Goal: Information Seeking & Learning: Learn about a topic

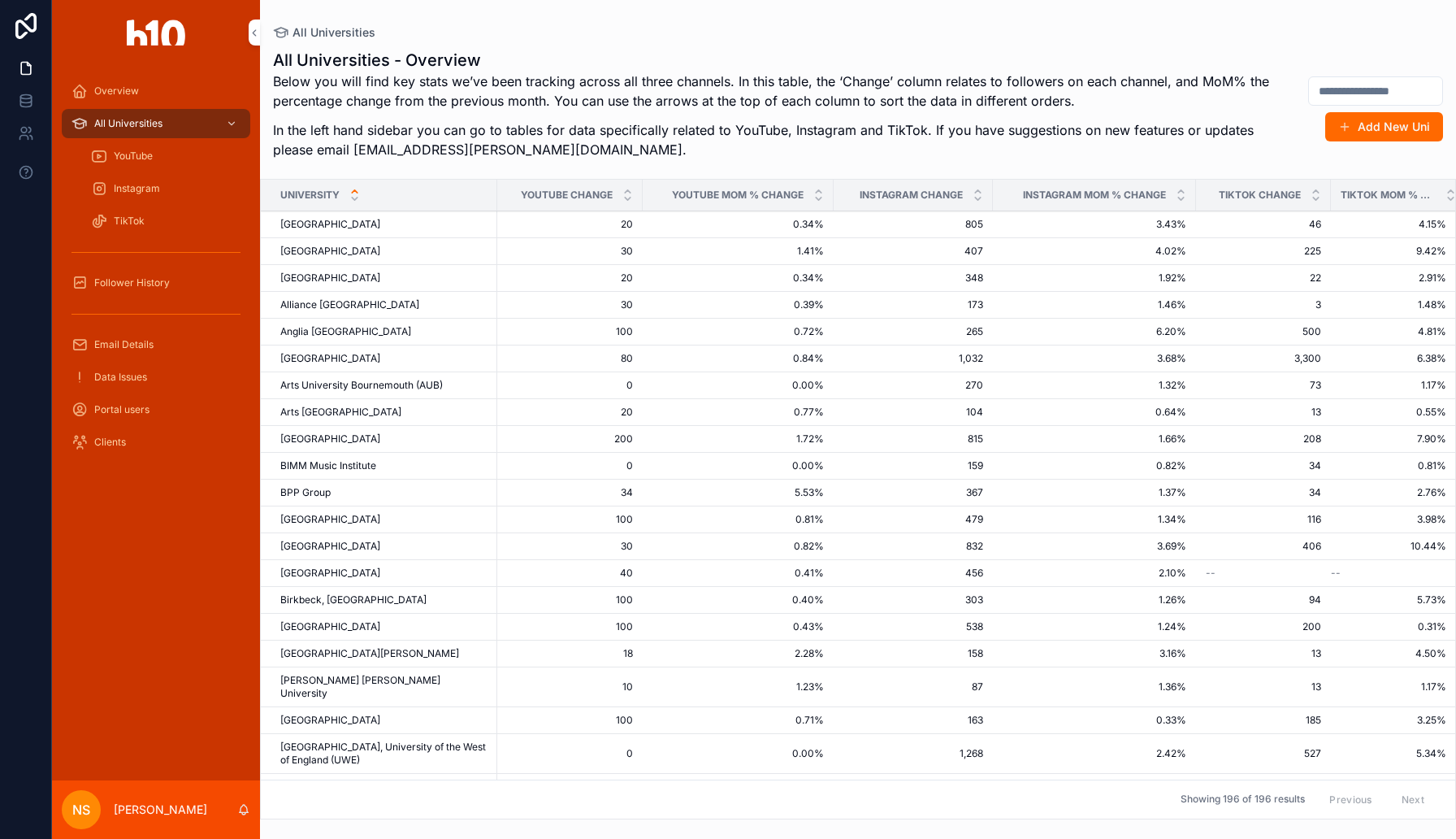
click at [151, 90] on div "Overview" at bounding box center [156, 90] width 169 height 26
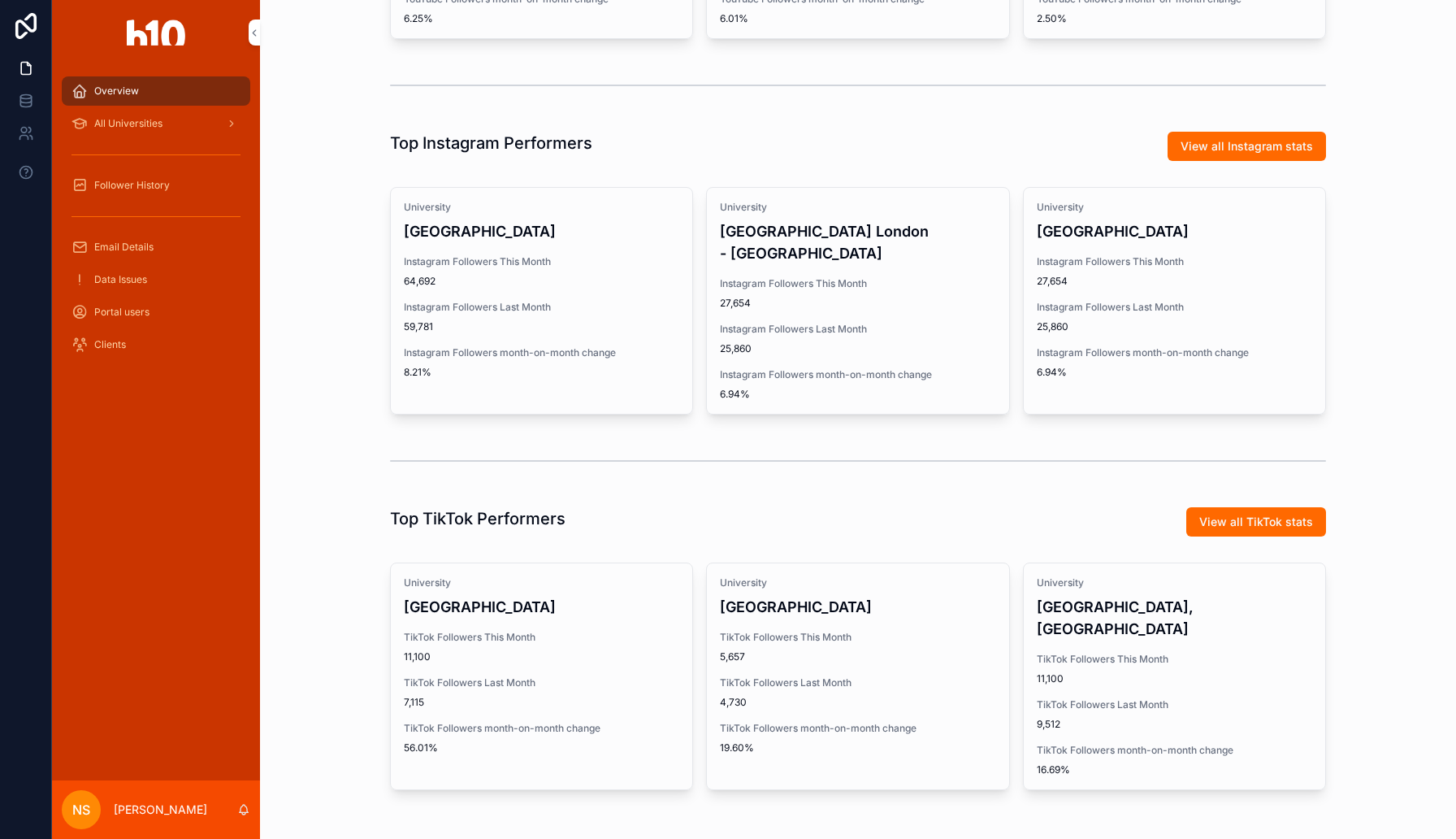
scroll to position [650, 0]
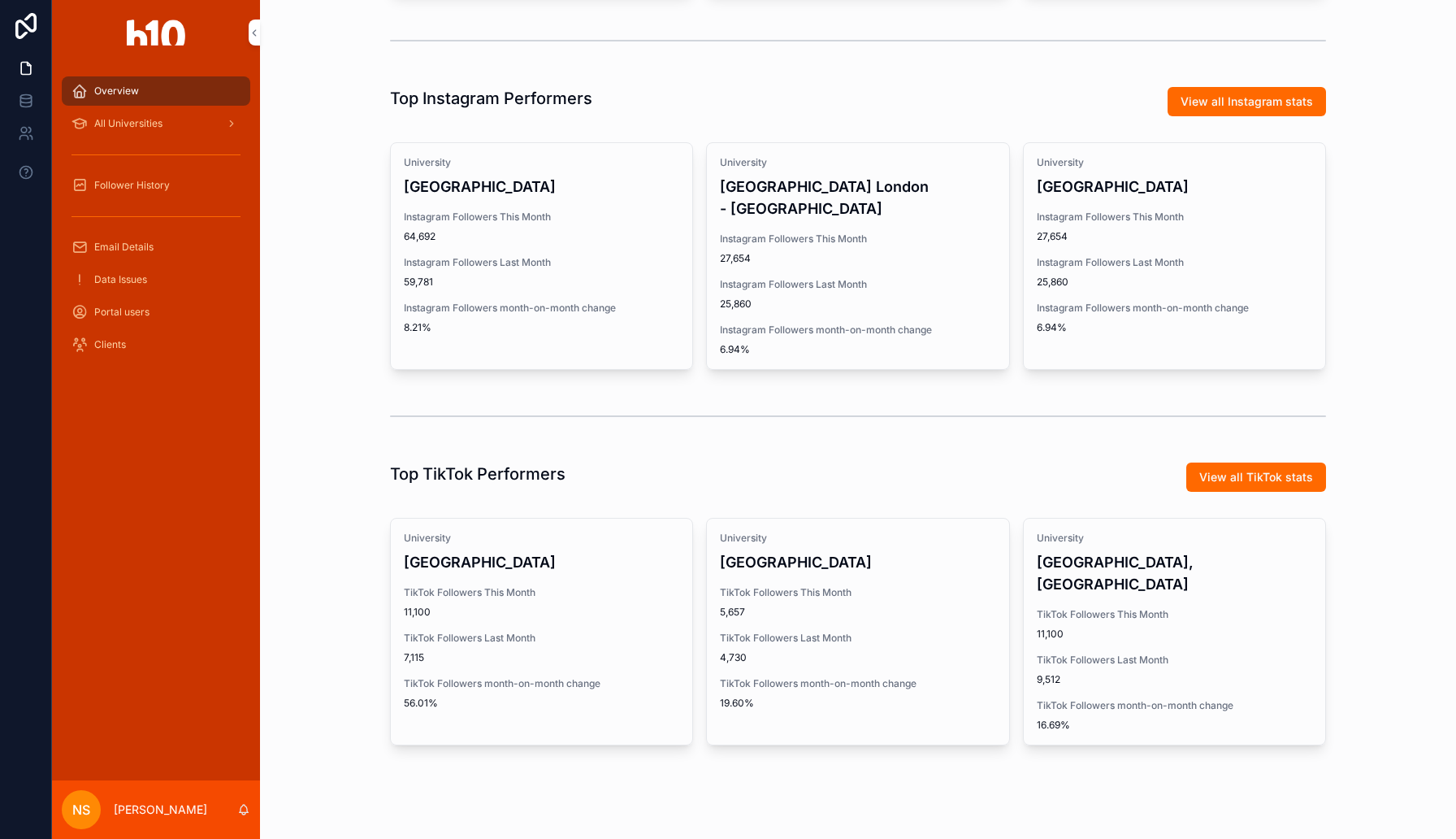
click at [658, 596] on span "TikTok Followers This Month" at bounding box center [542, 592] width 275 height 13
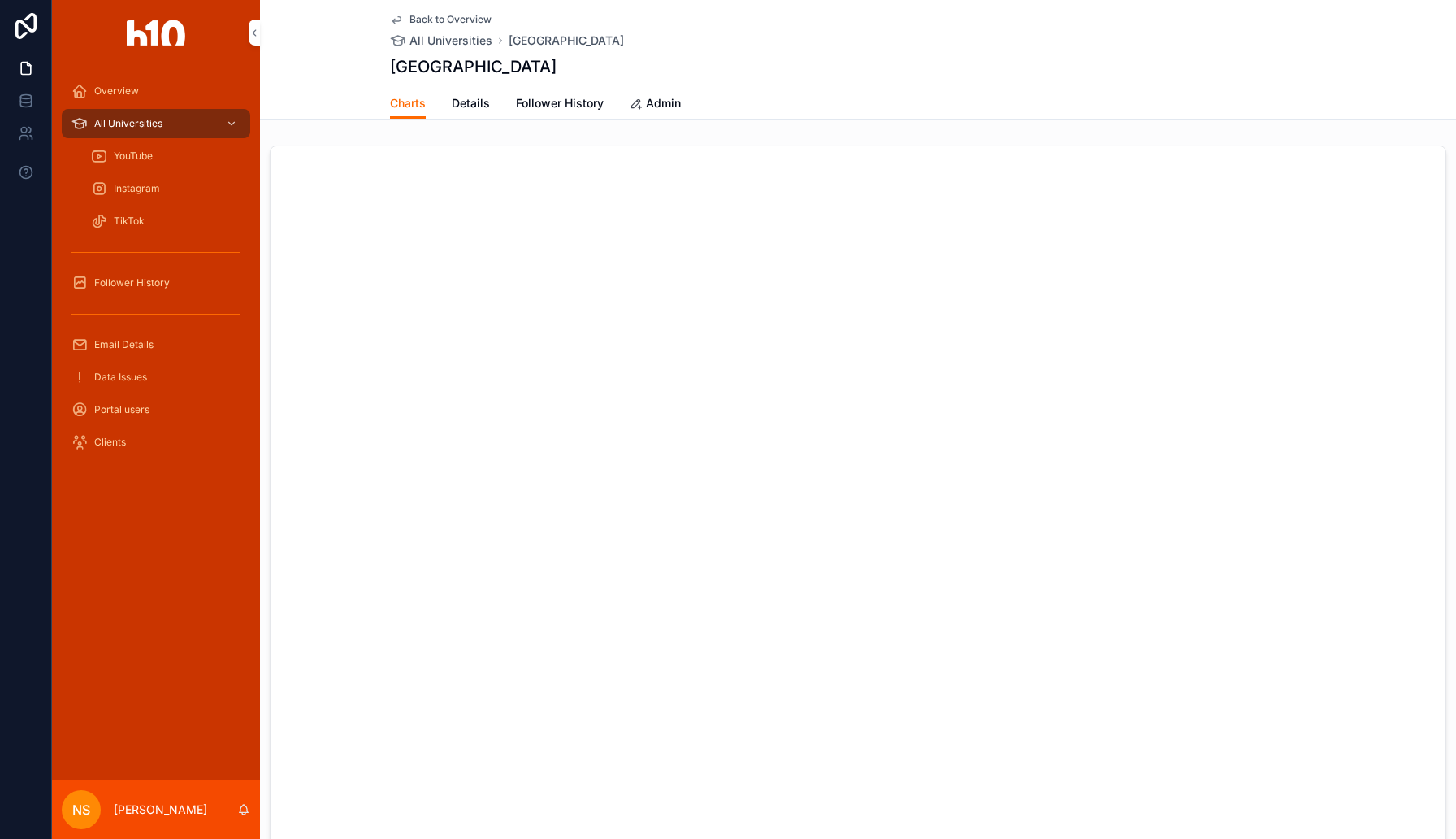
click at [547, 106] on span "Follower History" at bounding box center [559, 103] width 87 height 17
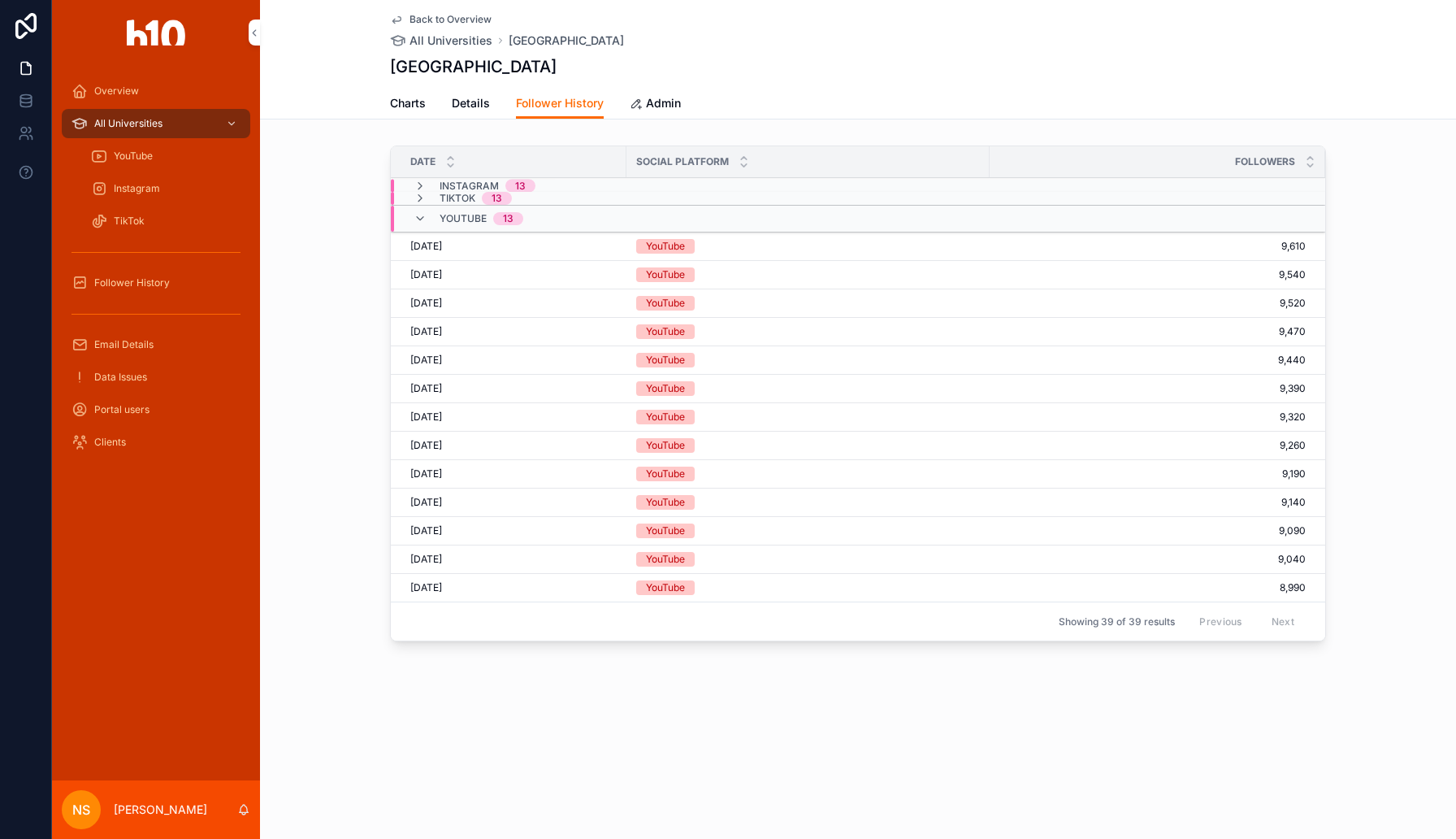
click at [455, 104] on span "Details" at bounding box center [470, 103] width 38 height 17
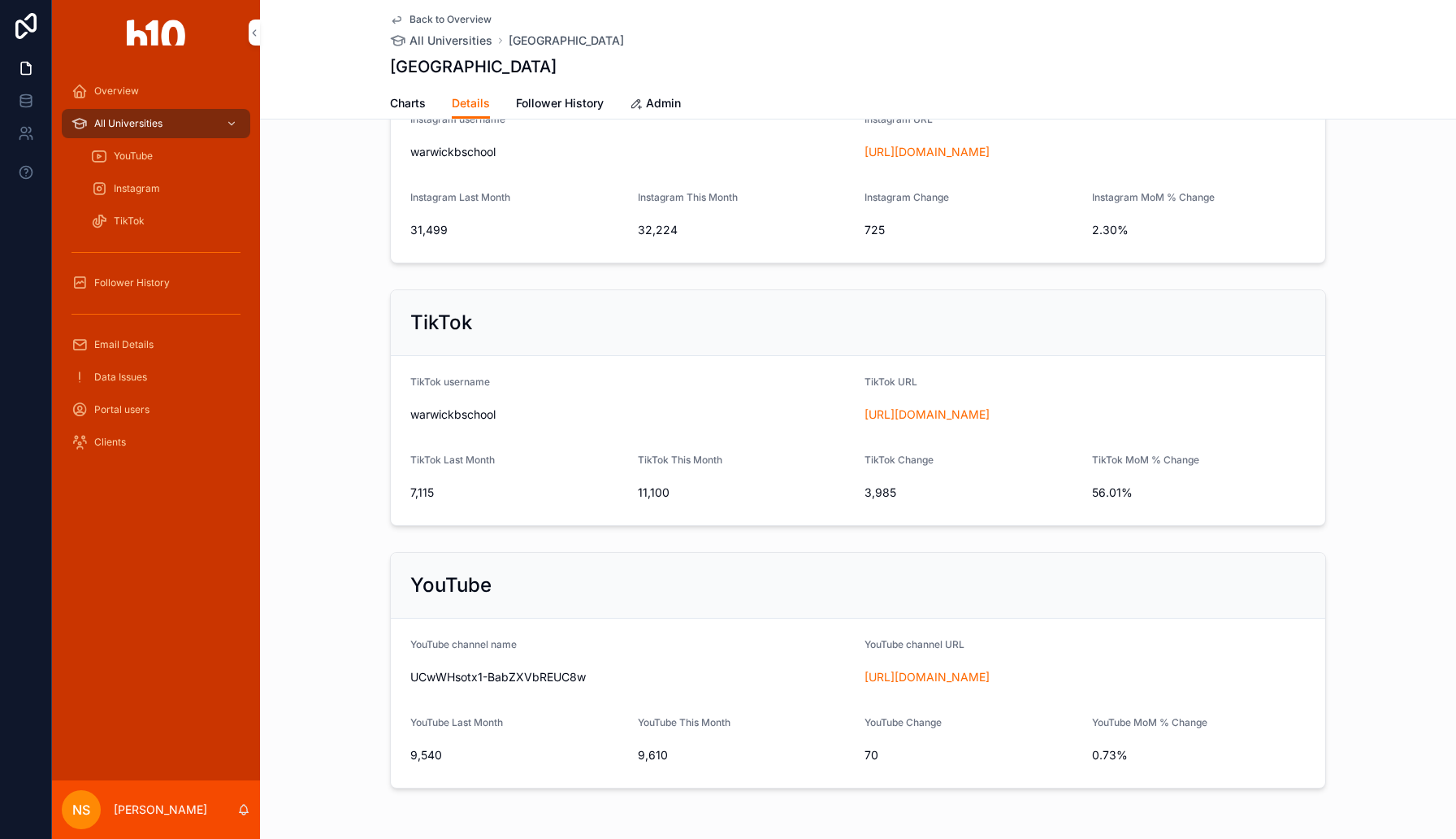
scroll to position [330, 0]
drag, startPoint x: 929, startPoint y: 419, endPoint x: 1172, endPoint y: 11, distance: 474.9
click at [0, 0] on div "Overview All Universities YouTube Instagram TikTok Follower History Email Detai…" at bounding box center [728, 419] width 1456 height 839
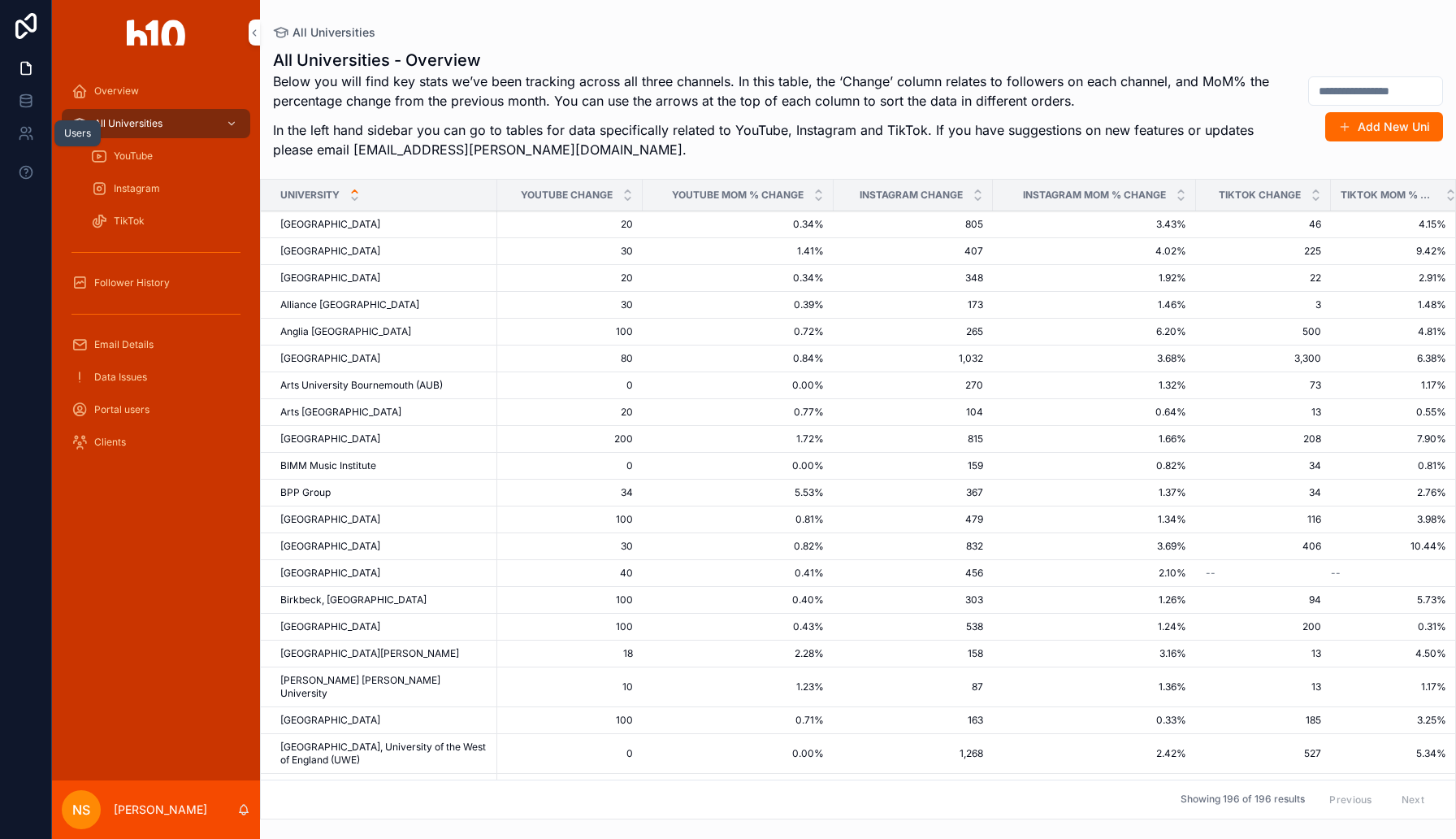
click at [25, 134] on icon at bounding box center [26, 133] width 17 height 17
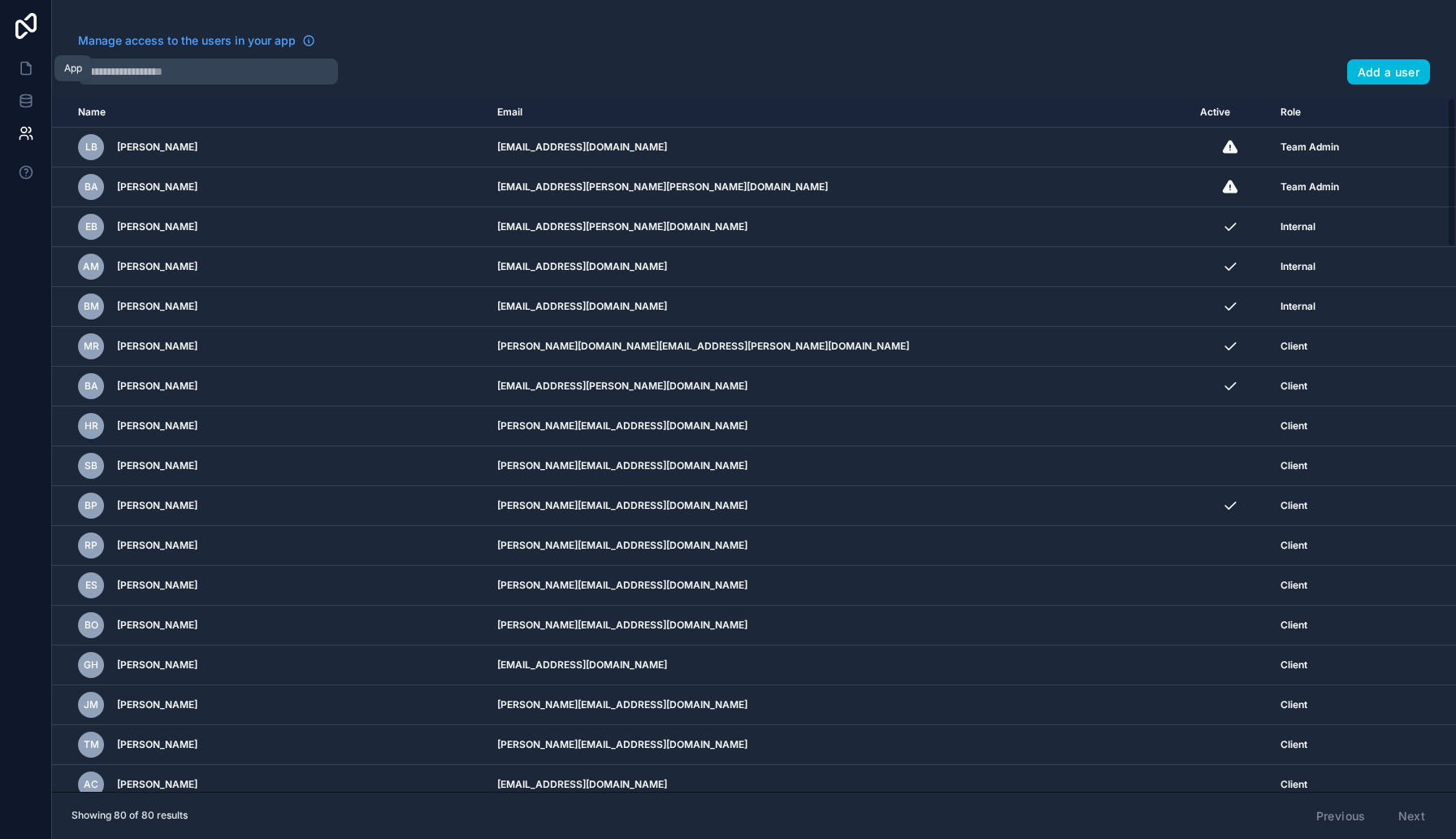
click at [18, 66] on icon at bounding box center [26, 68] width 17 height 17
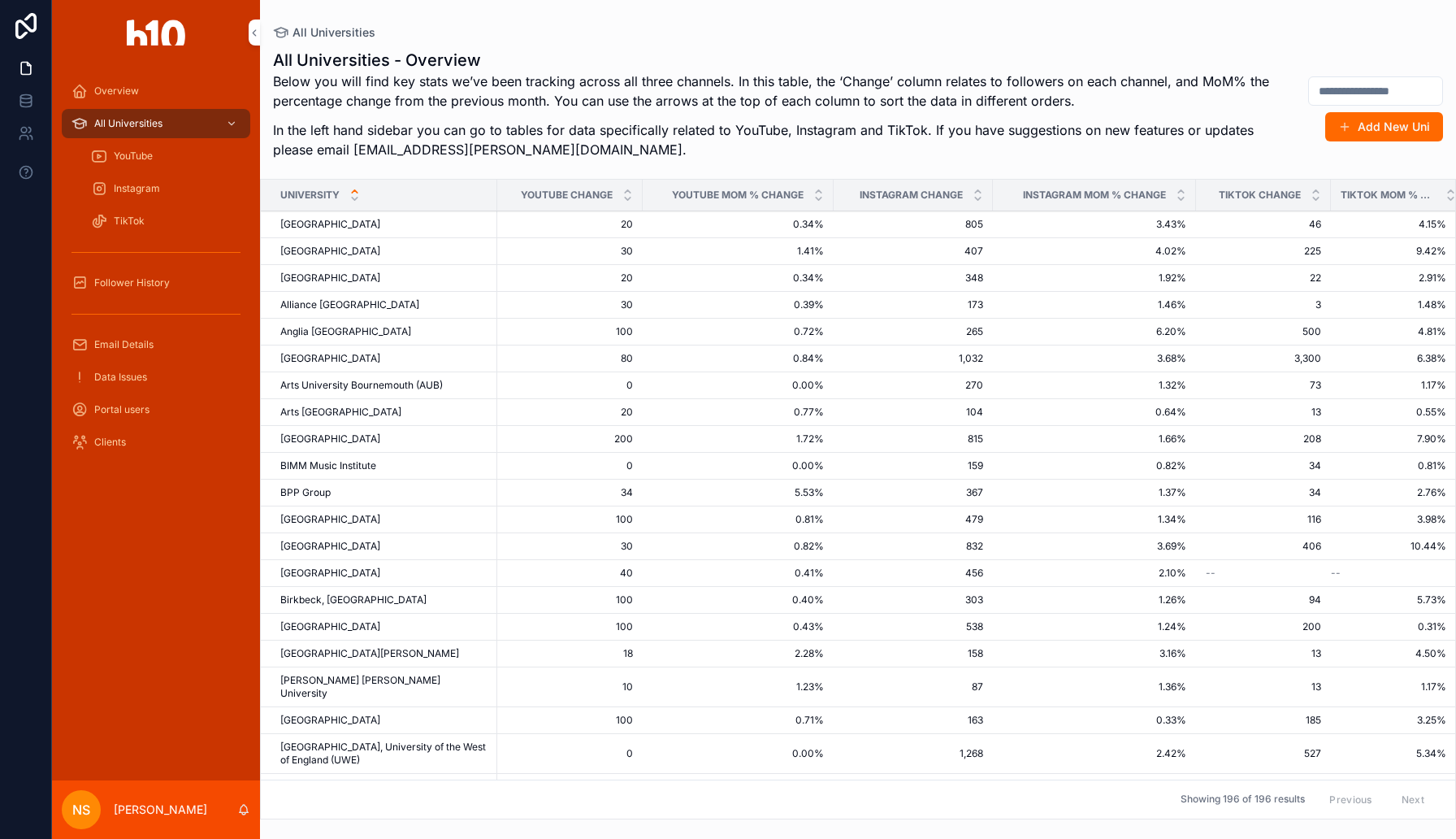
click at [1323, 96] on input "scrollable content" at bounding box center [1375, 90] width 134 height 23
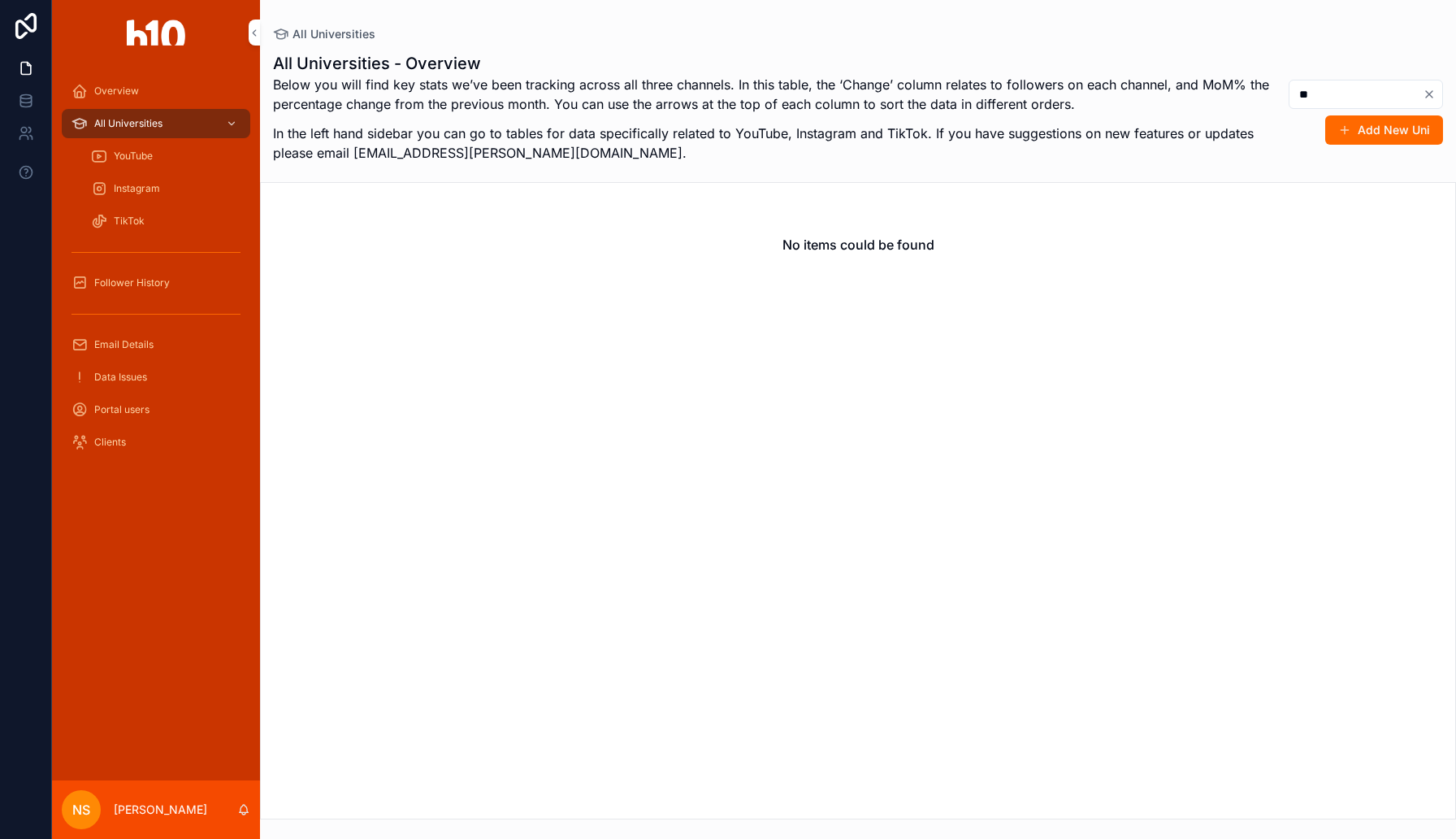
type input "*"
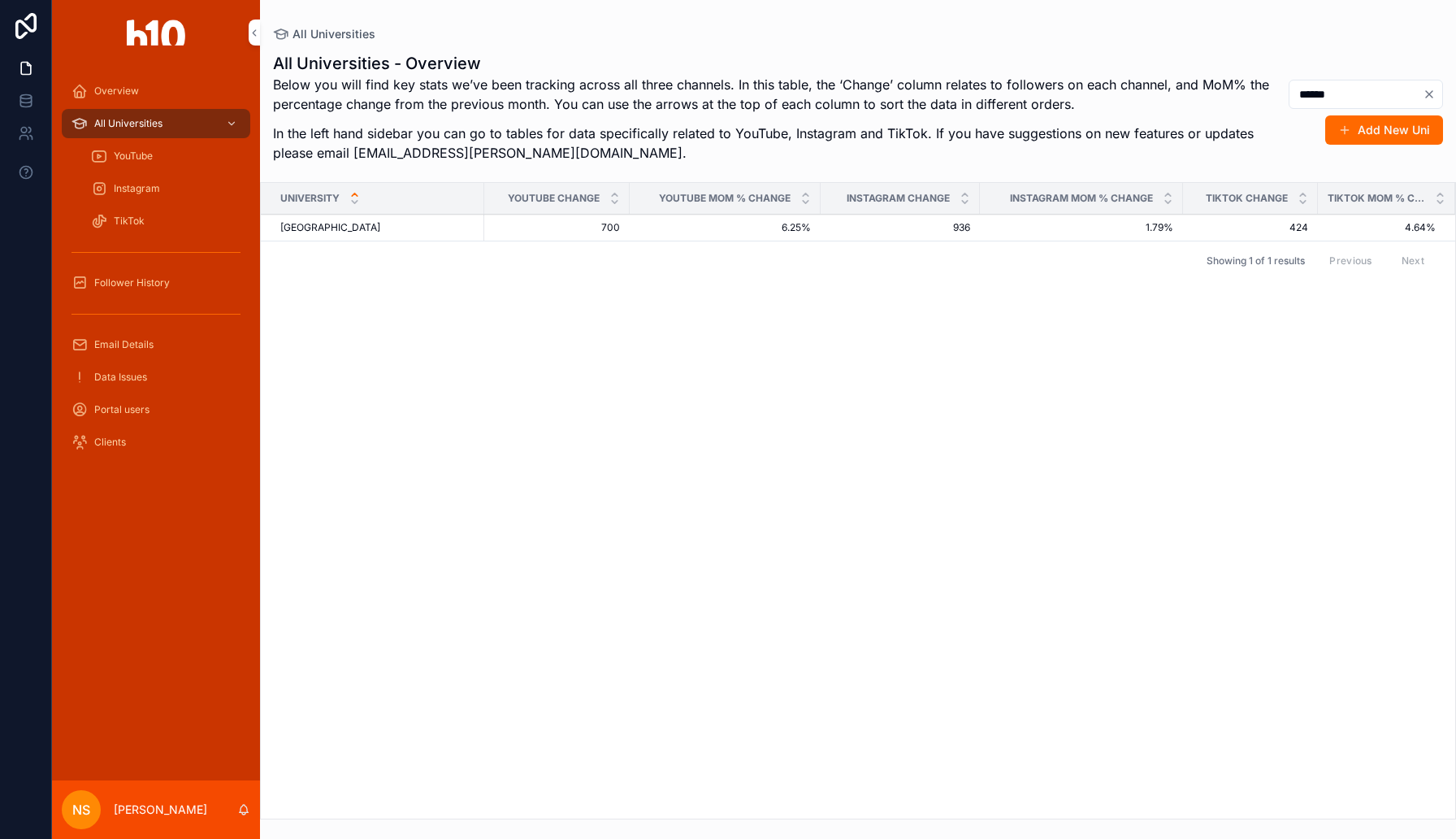
type input "******"
click at [369, 226] on span "[GEOGRAPHIC_DATA]" at bounding box center [330, 227] width 100 height 13
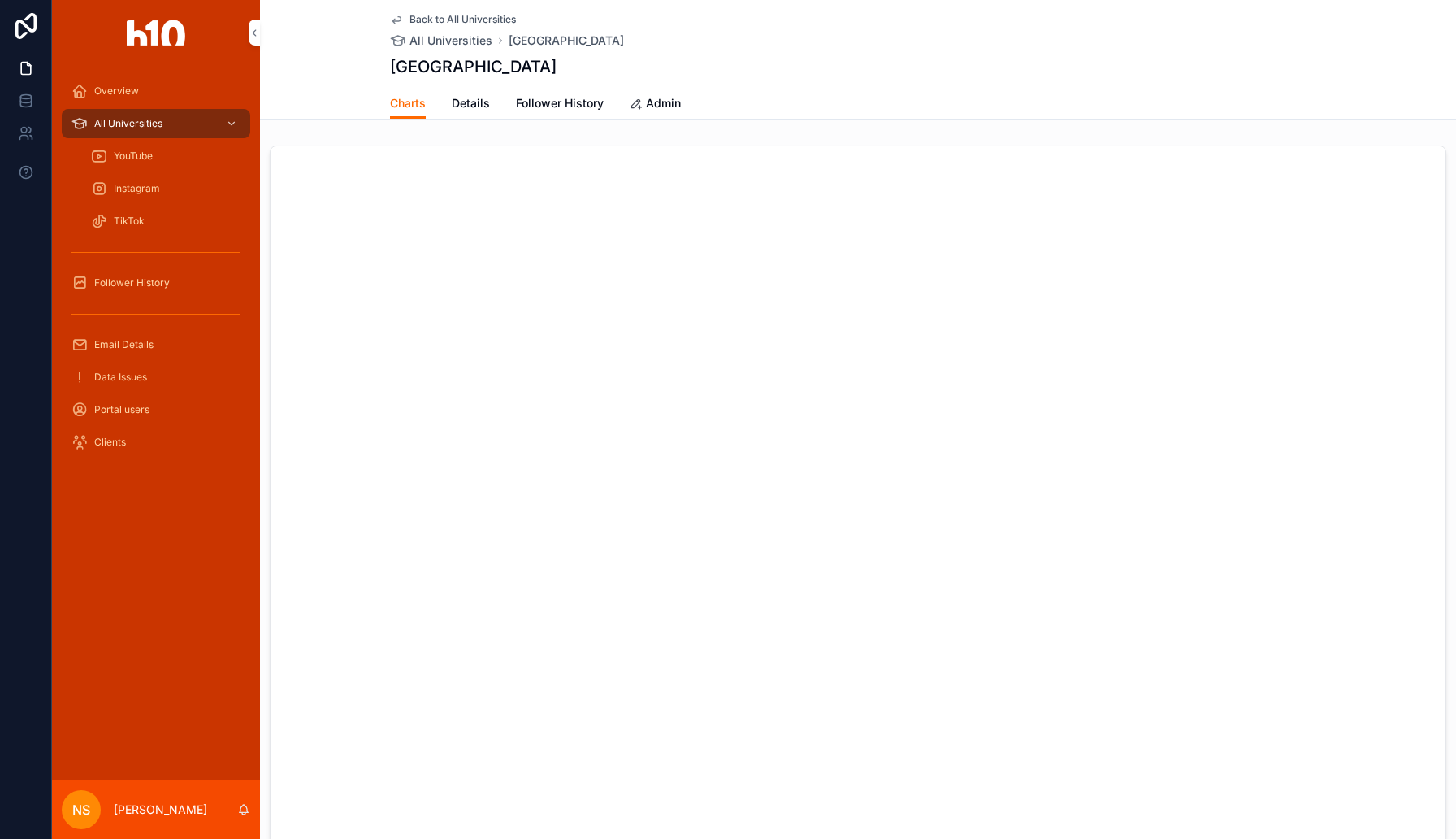
click at [573, 107] on span "Follower History" at bounding box center [559, 103] width 87 height 17
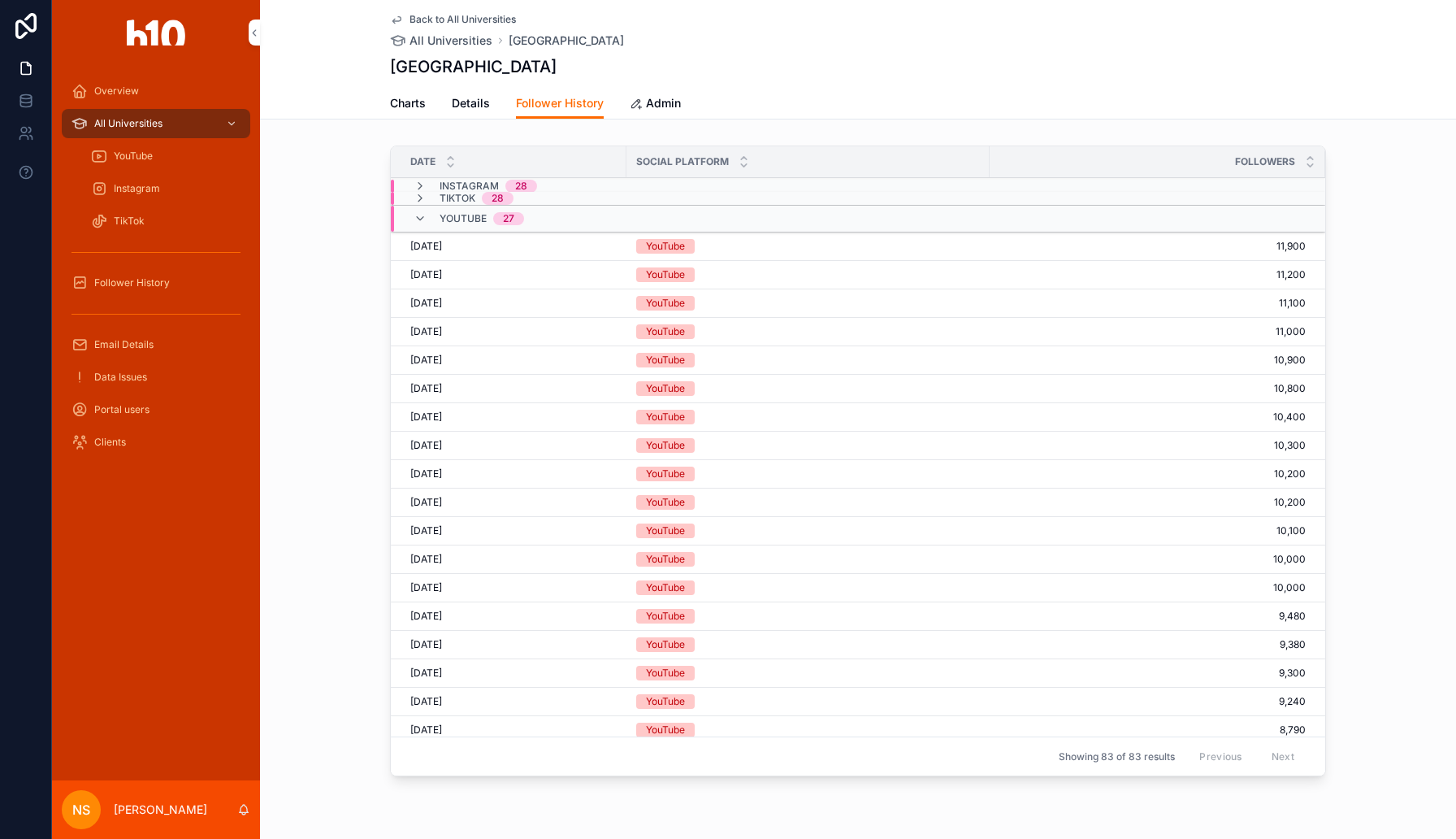
click at [419, 221] on icon "scrollable content" at bounding box center [420, 218] width 13 height 13
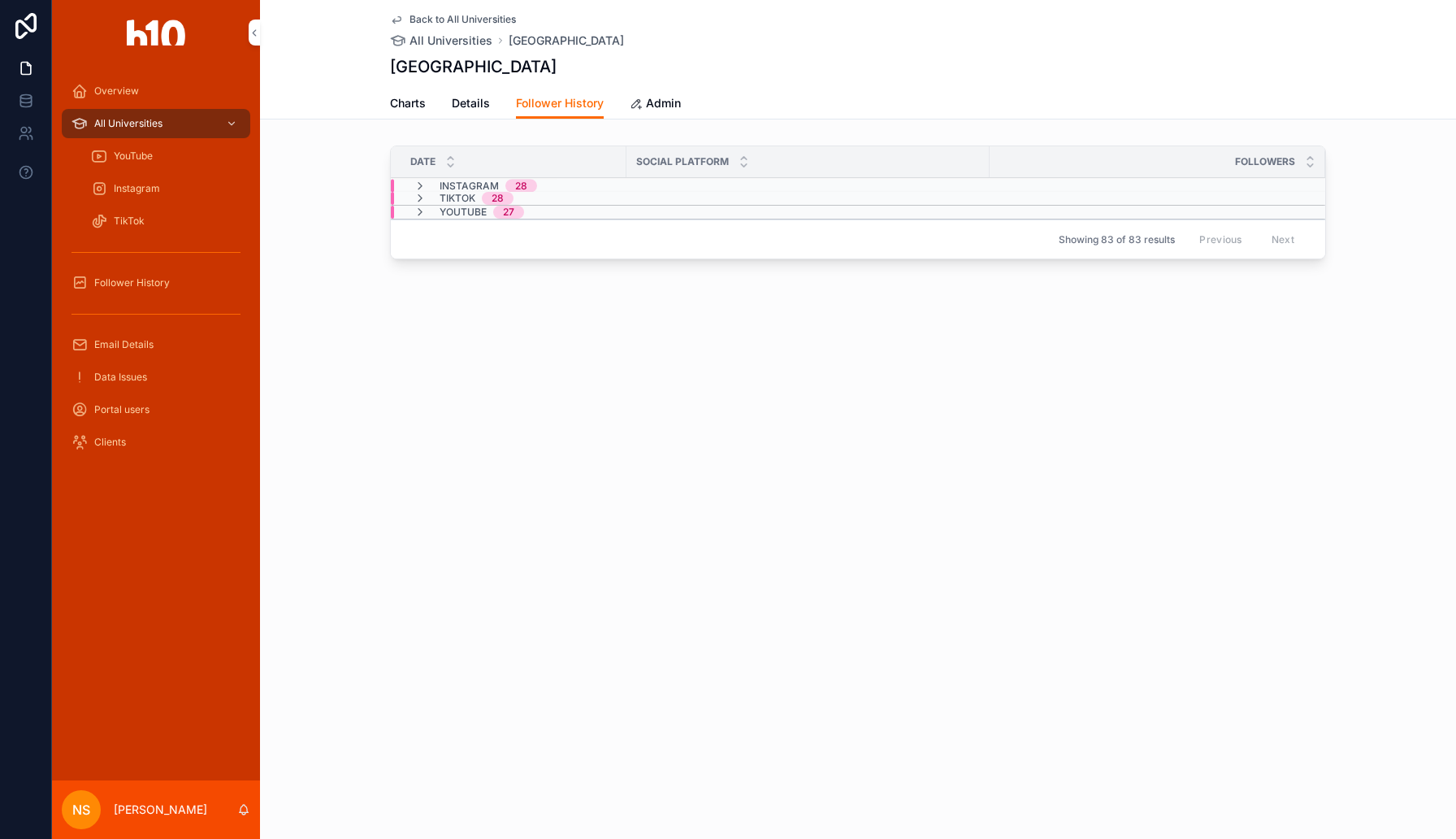
click at [421, 213] on icon "scrollable content" at bounding box center [420, 211] width 13 height 13
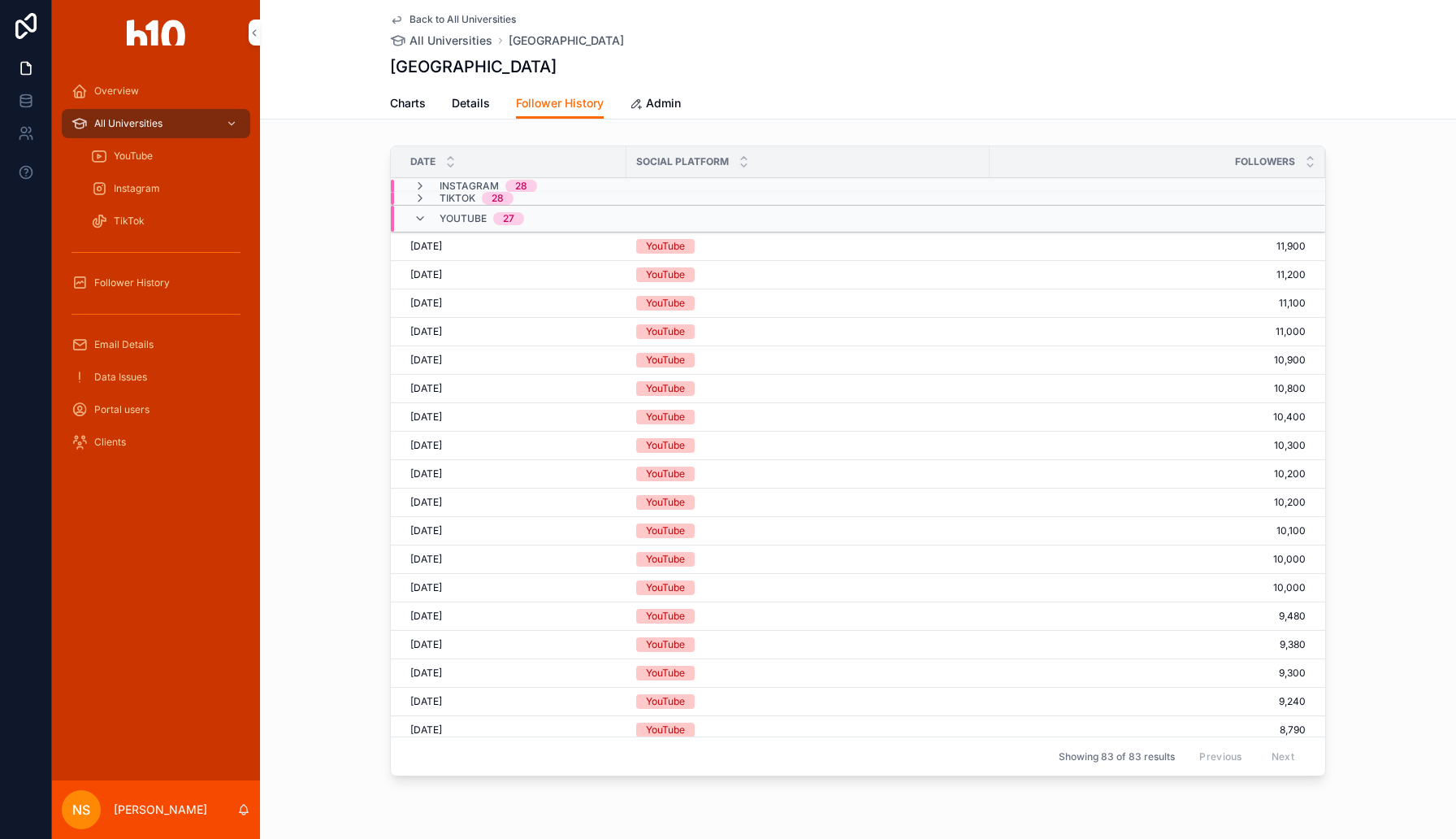
click at [754, 245] on div "YouTube" at bounding box center [808, 246] width 344 height 15
